Goal: Information Seeking & Learning: Understand process/instructions

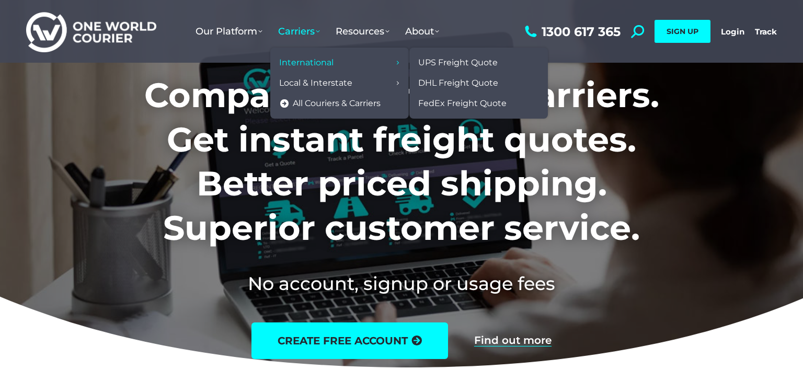
click at [305, 60] on span "International" at bounding box center [306, 63] width 54 height 11
click at [451, 102] on span "FedEx Freight Quote" at bounding box center [462, 103] width 88 height 11
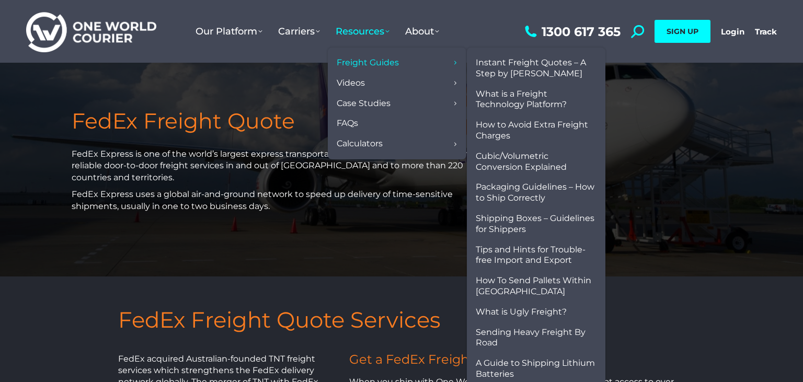
click at [359, 60] on span "Freight Guides" at bounding box center [368, 63] width 62 height 11
click at [528, 193] on span "Packaging Guidelines – How to Ship Correctly" at bounding box center [536, 193] width 121 height 22
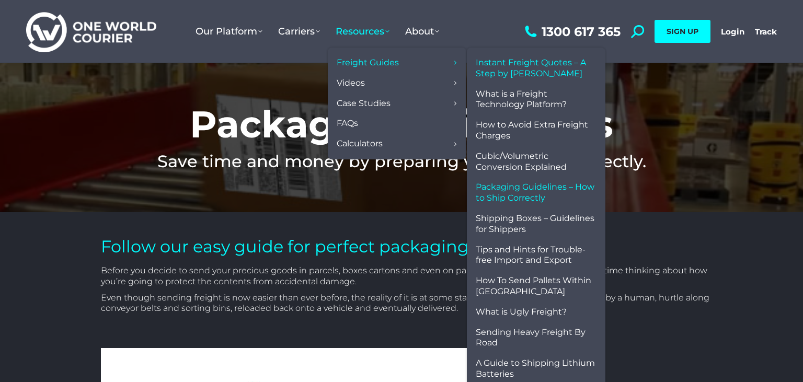
click at [529, 70] on span "Instant Freight Quotes – A Step by [PERSON_NAME]" at bounding box center [536, 69] width 121 height 22
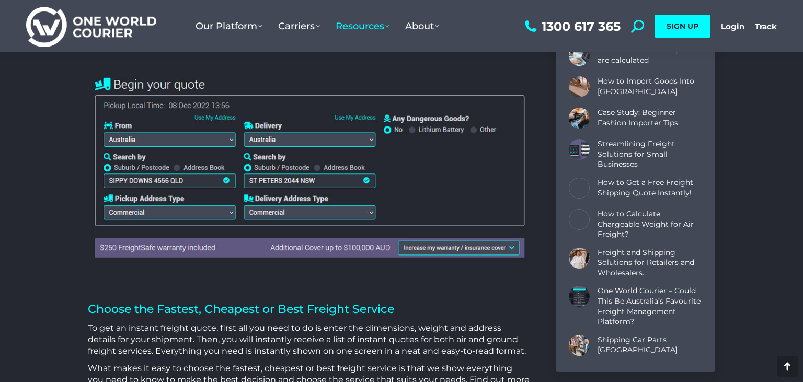
scroll to position [474, 160]
click at [371, 138] on img at bounding box center [309, 167] width 442 height 190
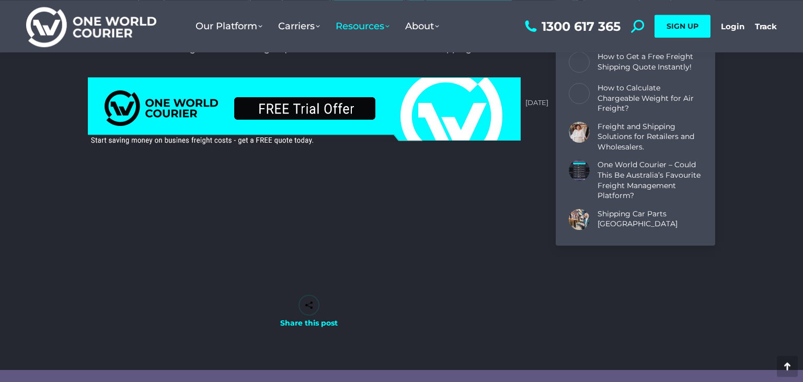
scroll to position [3314, 0]
